Goal: Information Seeking & Learning: Learn about a topic

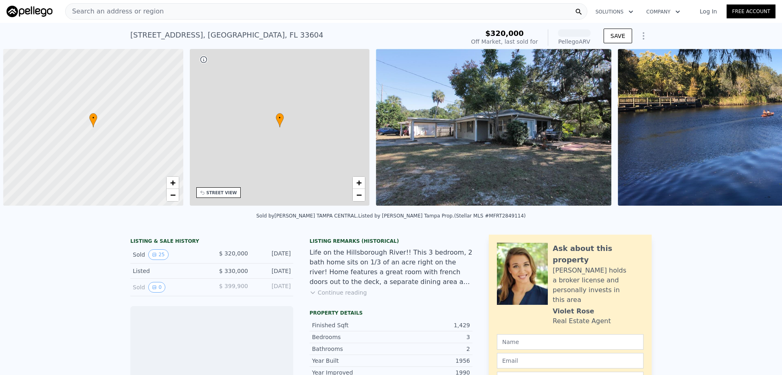
scroll to position [0, 3]
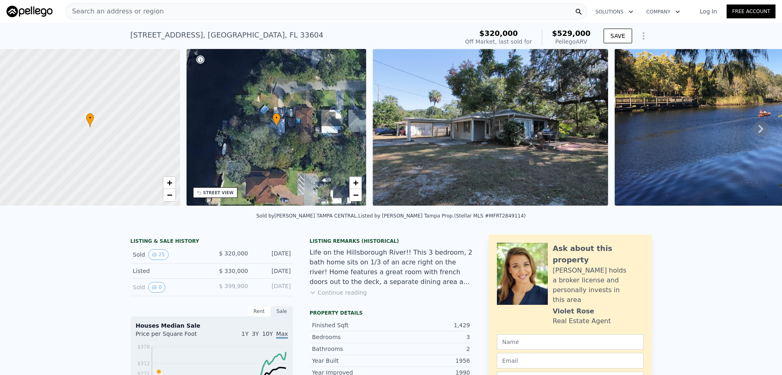
click at [353, 296] on button "Continue reading" at bounding box center [338, 292] width 57 height 8
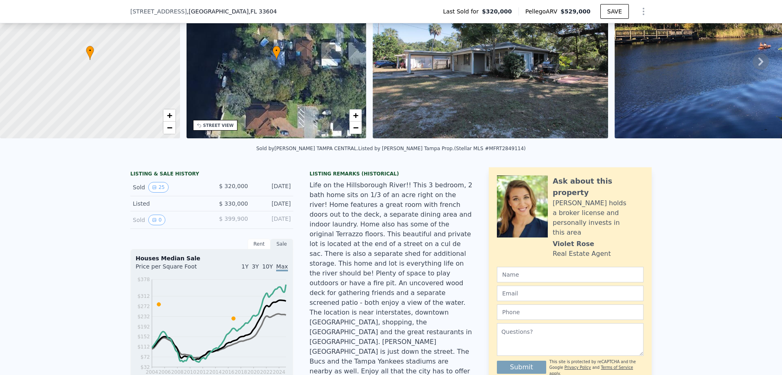
scroll to position [79, 0]
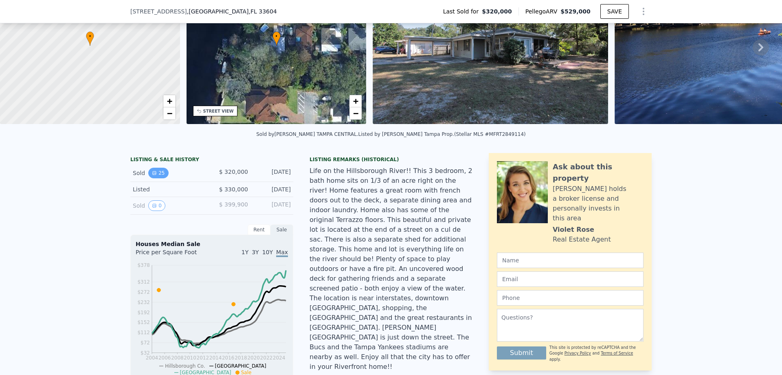
click at [152, 175] on icon "View historical data" at bounding box center [154, 172] width 5 height 5
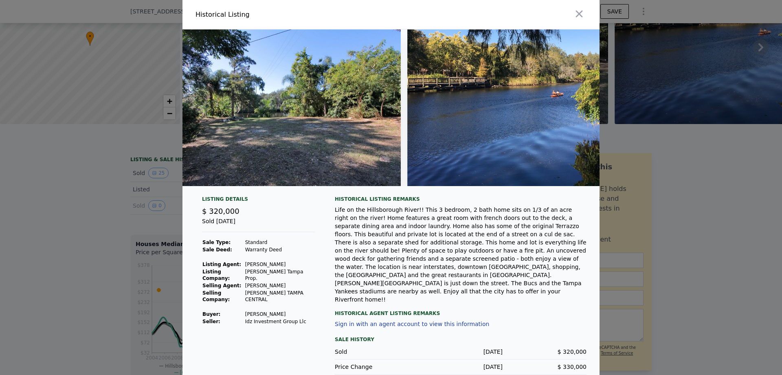
scroll to position [0, 5588]
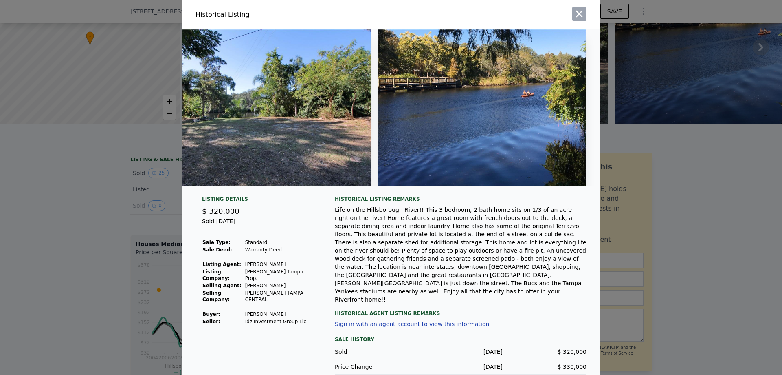
click at [583, 12] on icon "button" at bounding box center [579, 13] width 11 height 11
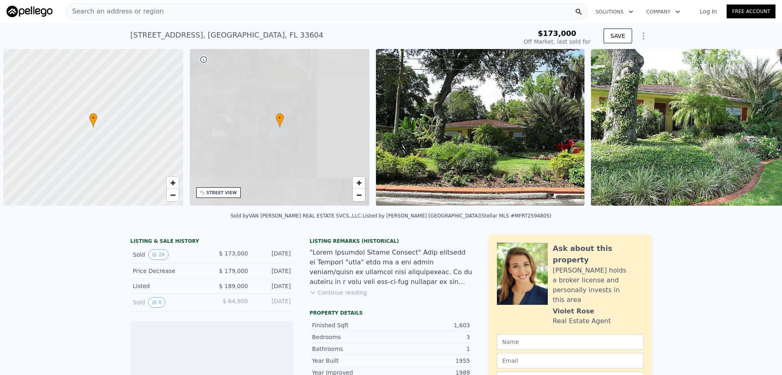
scroll to position [0, 3]
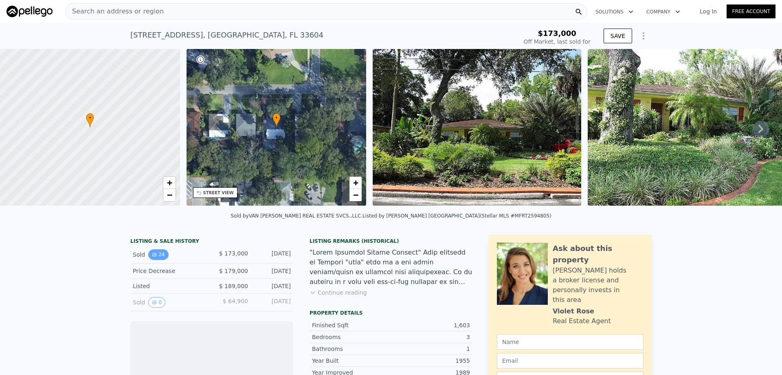
click at [153, 260] on button "24" at bounding box center [158, 254] width 20 height 11
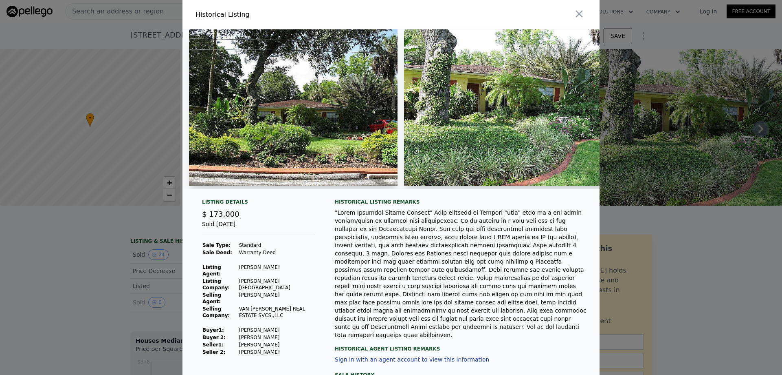
type input "-$ 184,759"
click at [249, 147] on img at bounding box center [293, 107] width 209 height 156
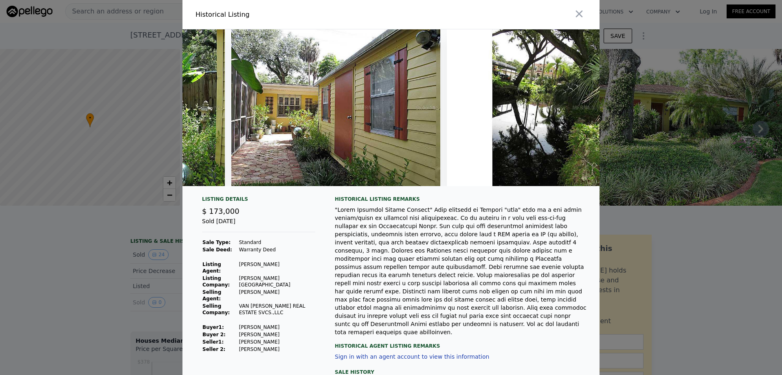
scroll to position [0, 4762]
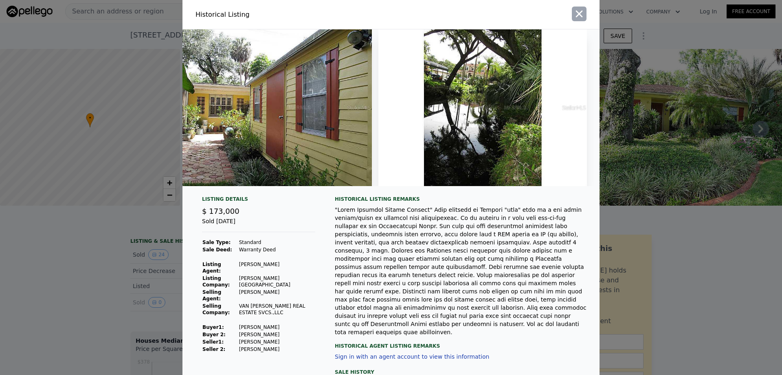
click at [572, 14] on button "button" at bounding box center [579, 14] width 15 height 15
